Goal: Find specific page/section: Find specific page/section

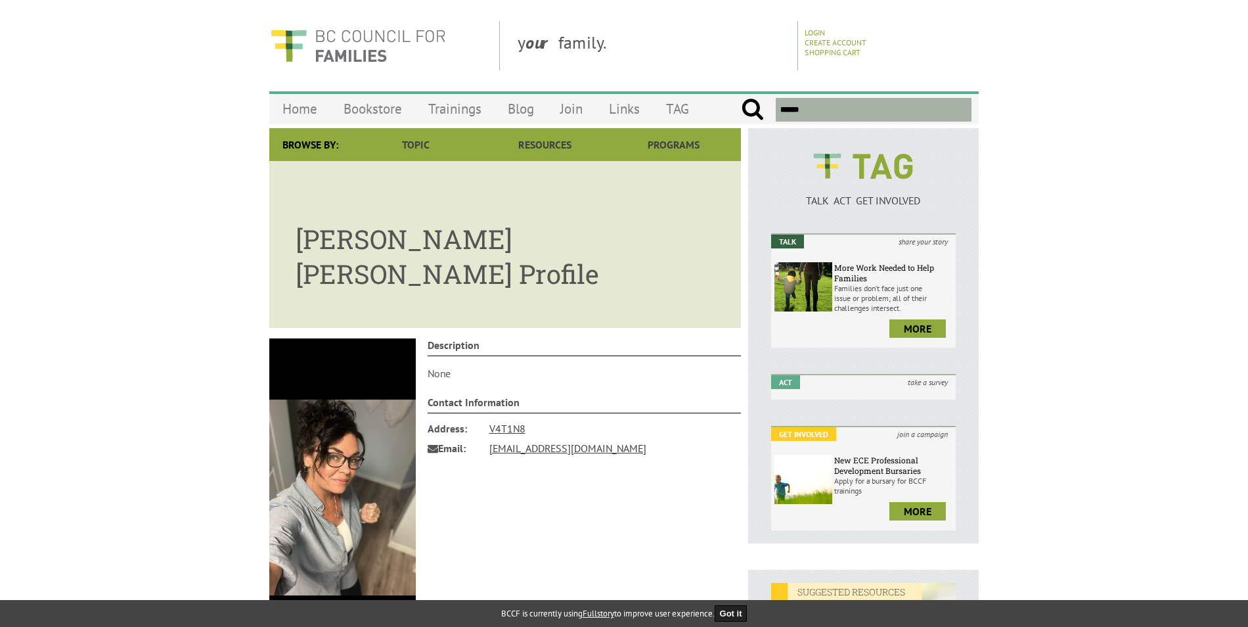
click at [356, 368] on img at bounding box center [342, 497] width 147 height 318
click at [350, 417] on img at bounding box center [342, 497] width 147 height 318
click at [455, 286] on article "Shae Lemire Cochrane's Profile" at bounding box center [505, 244] width 472 height 167
click at [368, 244] on h1 "Shae Lemire Cochrane's Profile" at bounding box center [505, 249] width 419 height 83
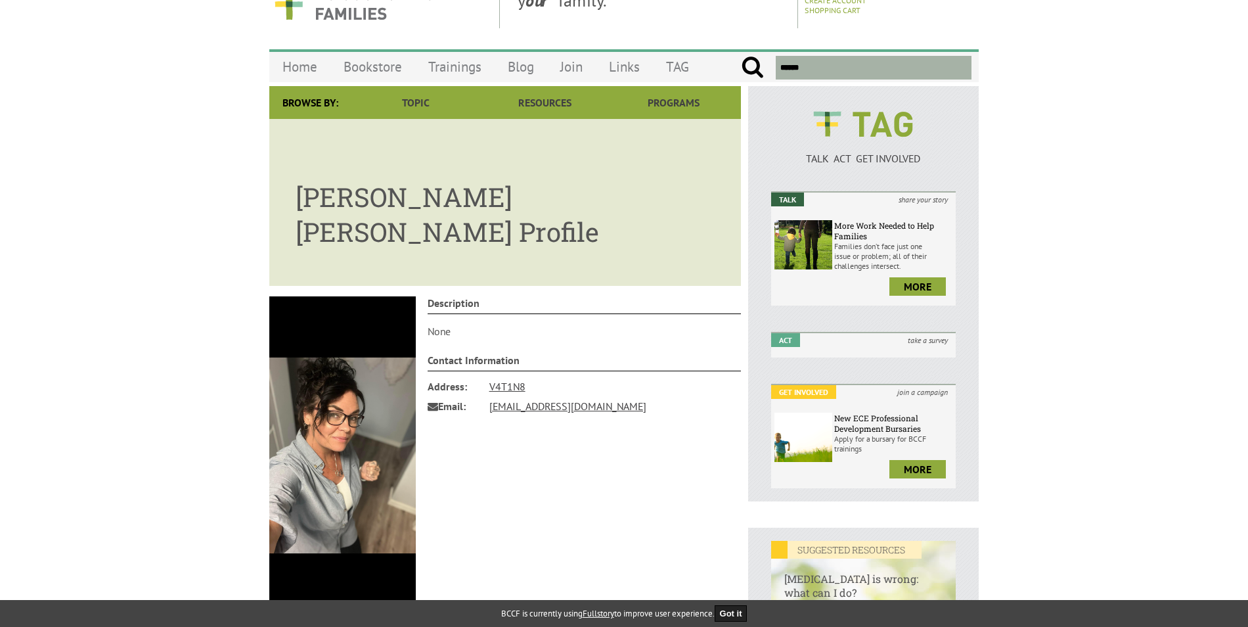
scroll to position [66, 0]
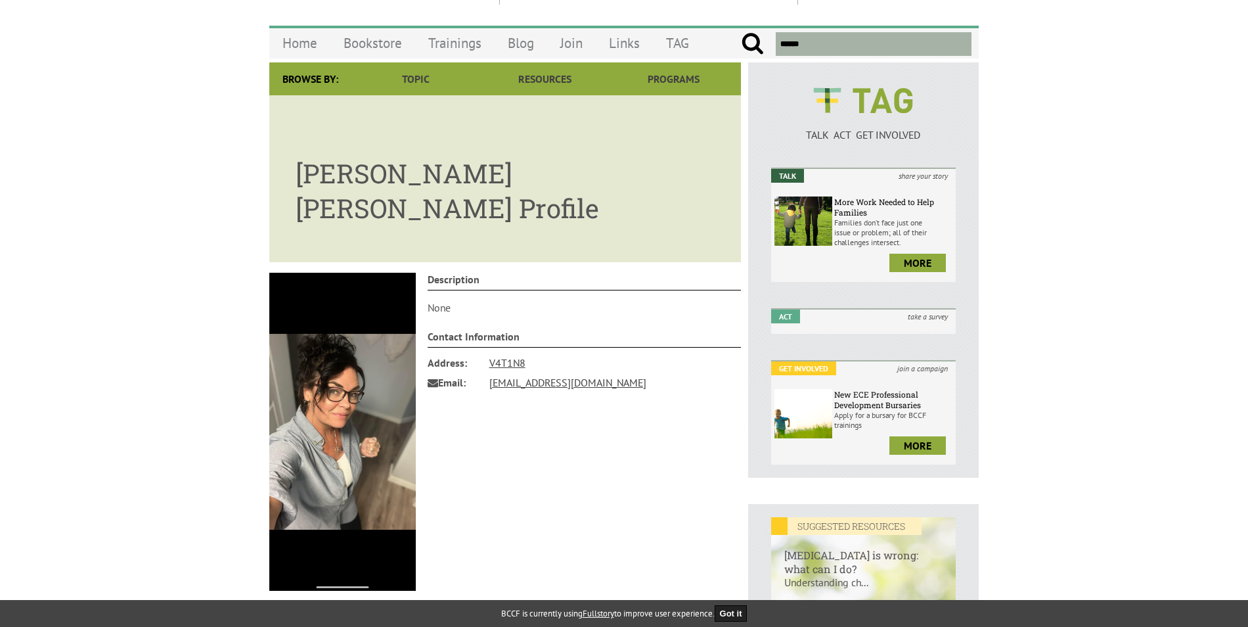
click at [322, 346] on img at bounding box center [342, 432] width 147 height 318
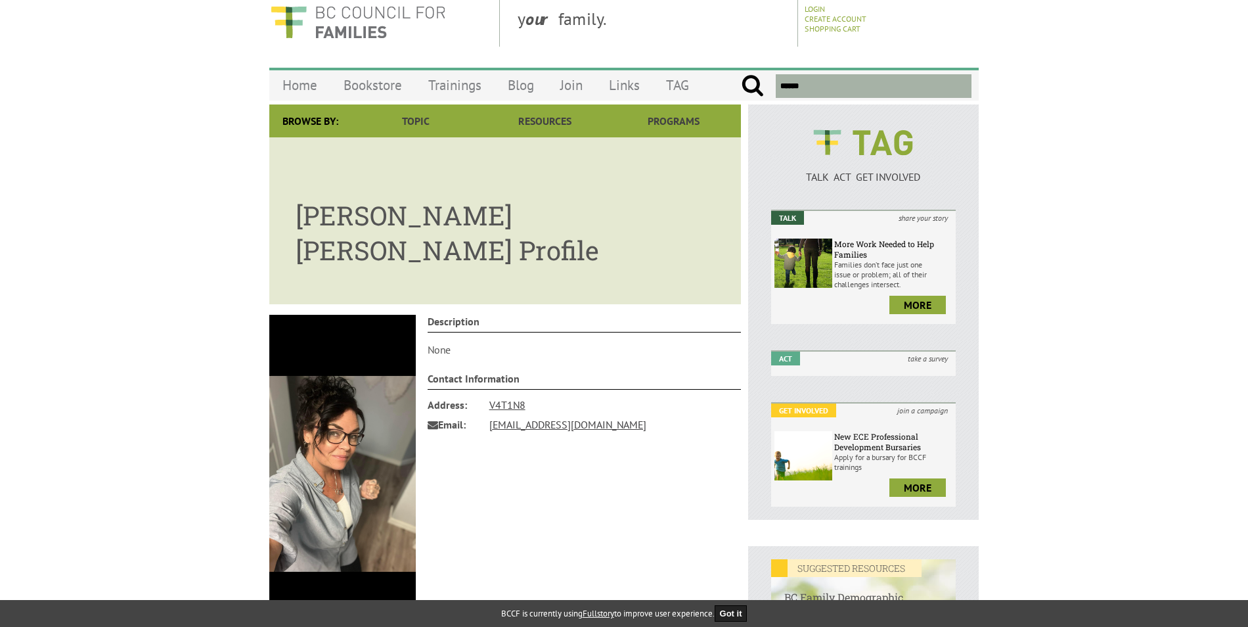
scroll to position [0, 0]
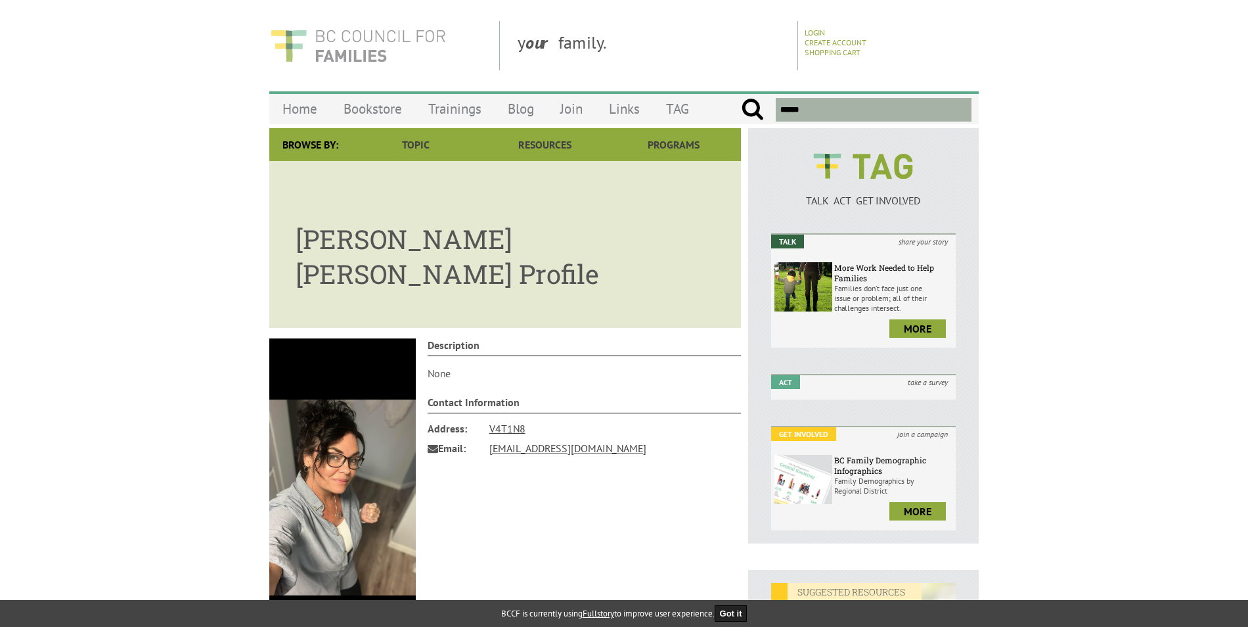
click at [315, 42] on img at bounding box center [357, 45] width 177 height 49
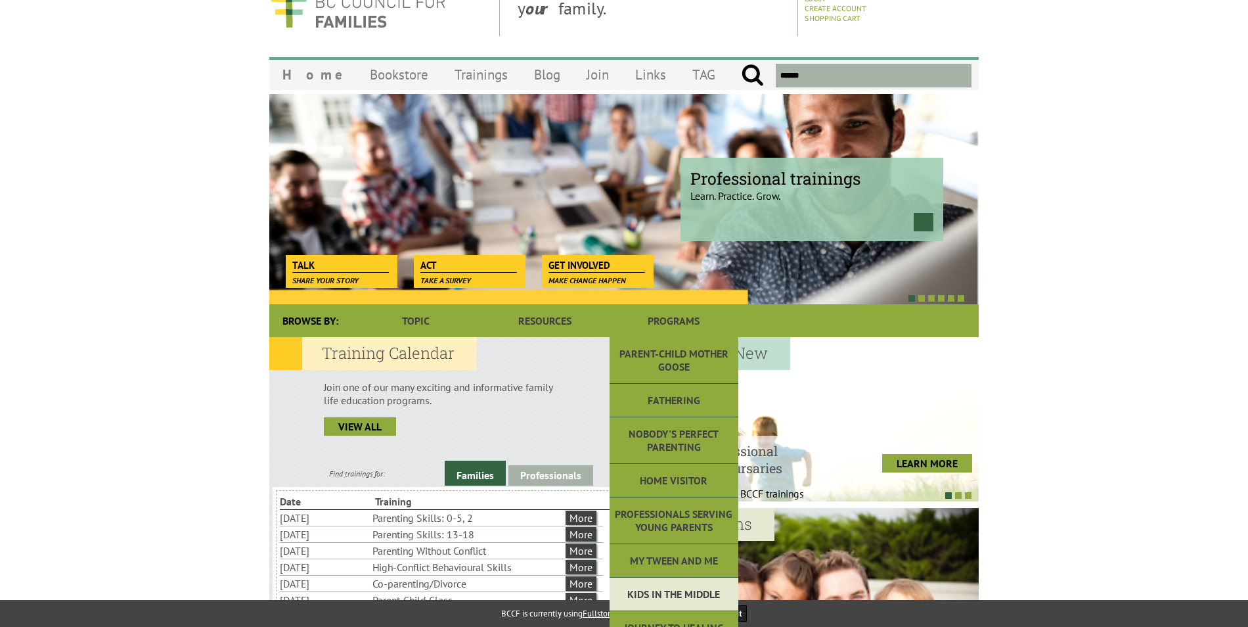
scroll to position [66, 0]
